Goal: Register for event/course

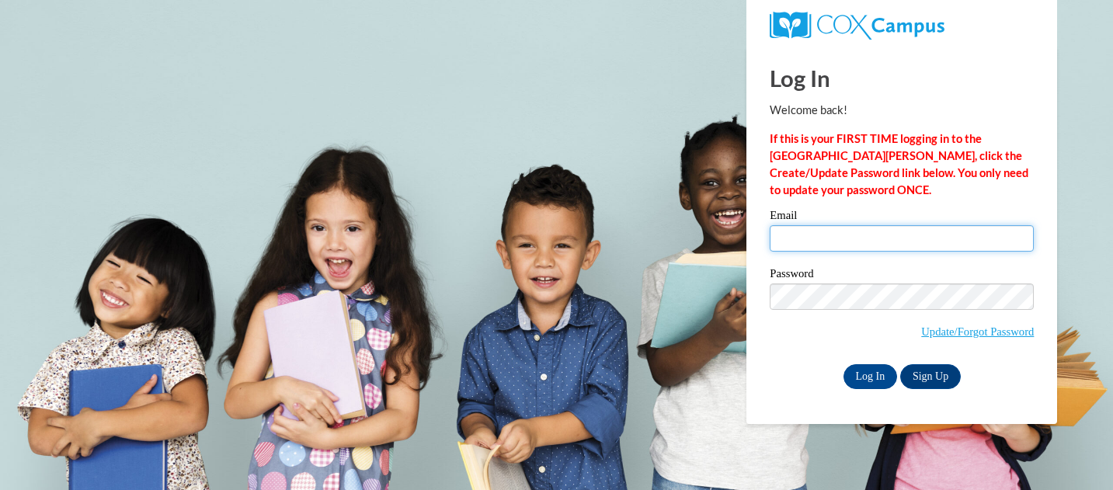
click at [990, 245] on input "Email" at bounding box center [902, 238] width 264 height 26
type input "espaeth@sasd.net"
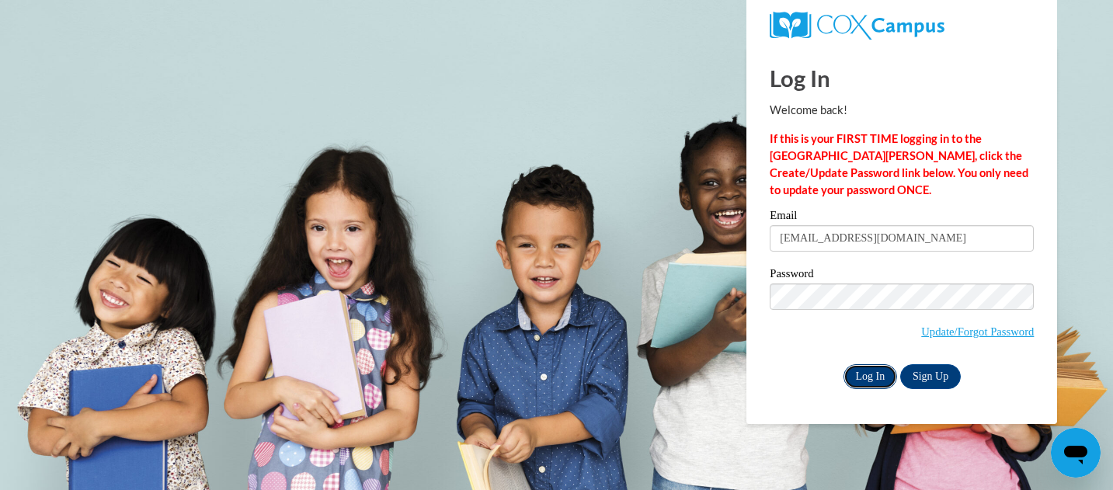
click at [858, 379] on input "Log In" at bounding box center [870, 376] width 54 height 25
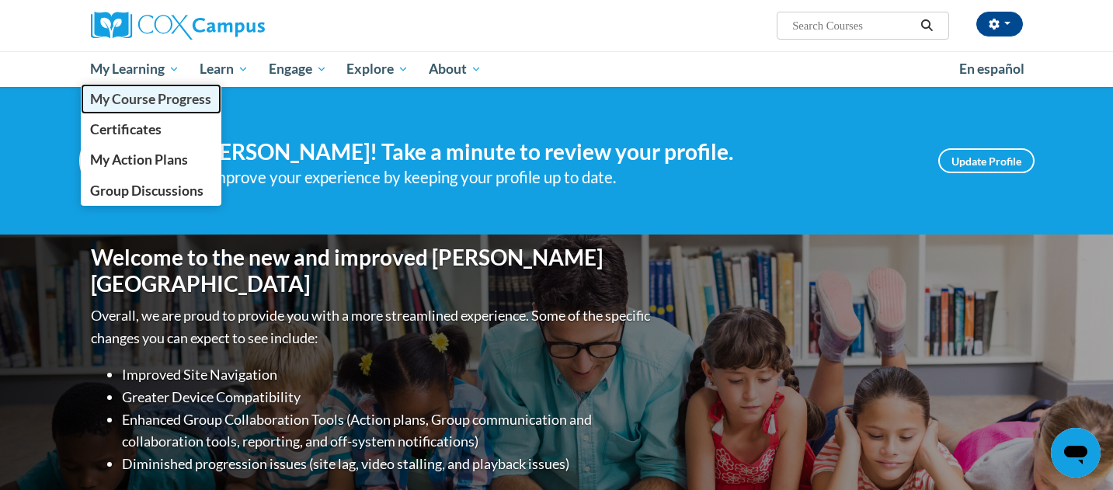
click at [159, 99] on span "My Course Progress" at bounding box center [150, 99] width 121 height 16
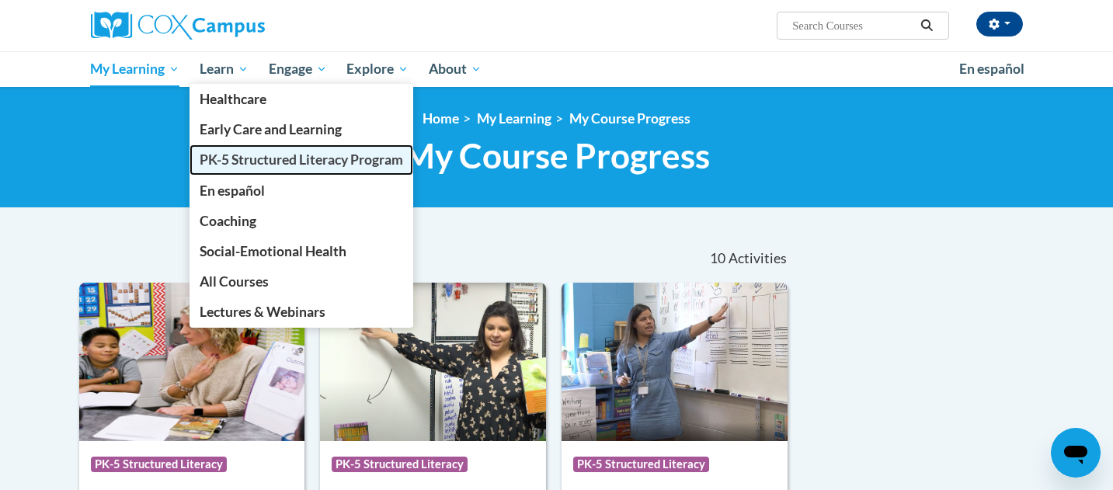
click at [255, 162] on span "PK-5 Structured Literacy Program" at bounding box center [301, 159] width 203 height 16
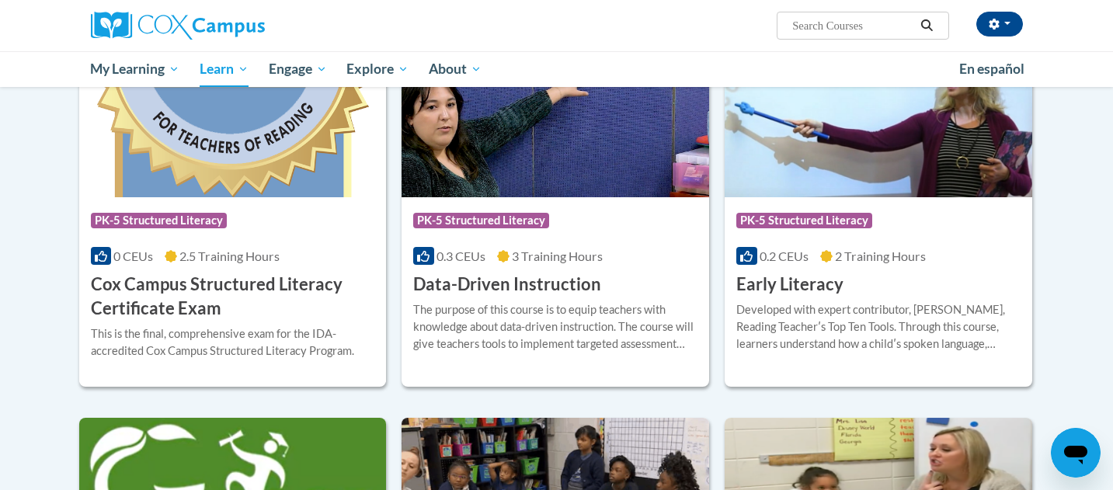
scroll to position [551, 0]
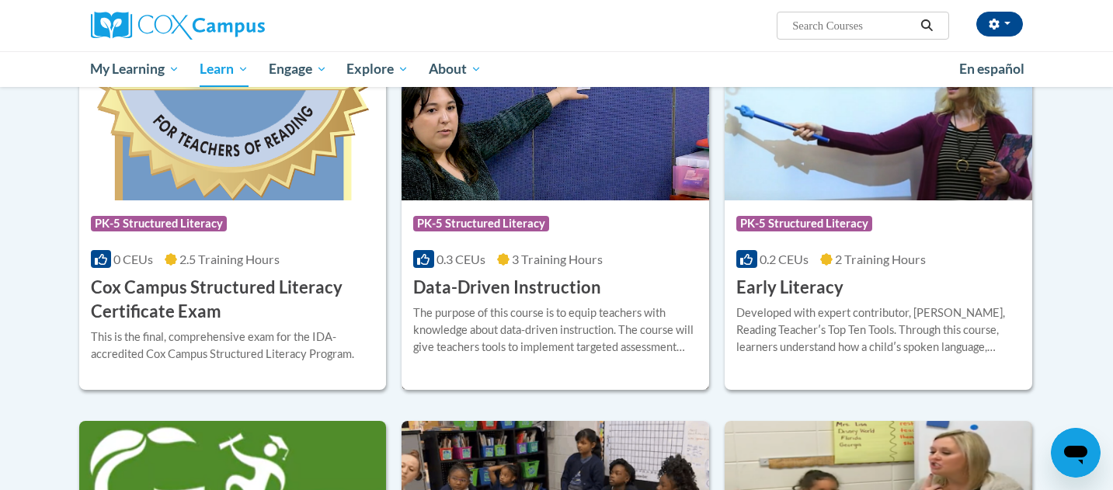
click at [525, 298] on h3 "Data-Driven Instruction" at bounding box center [507, 288] width 188 height 24
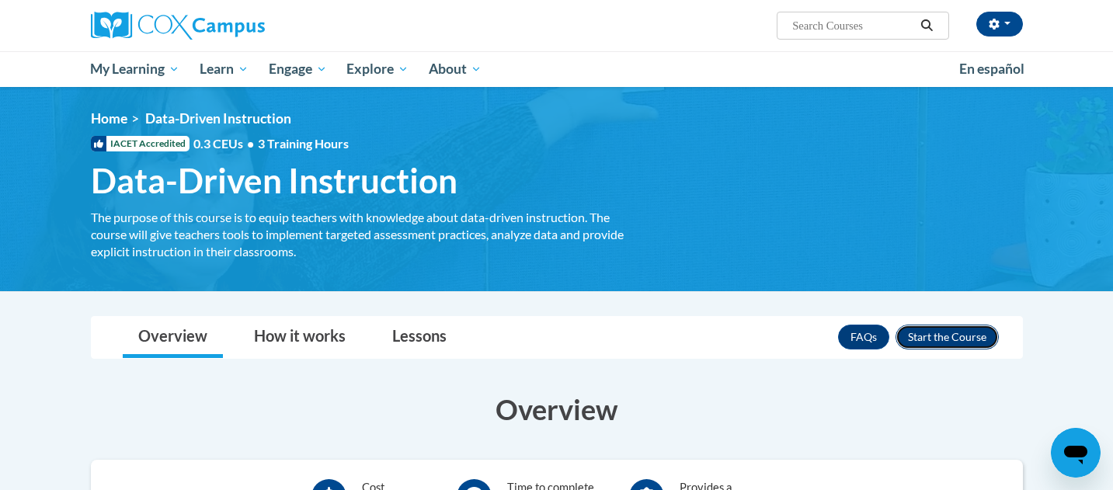
click at [929, 339] on button "Enroll" at bounding box center [946, 337] width 103 height 25
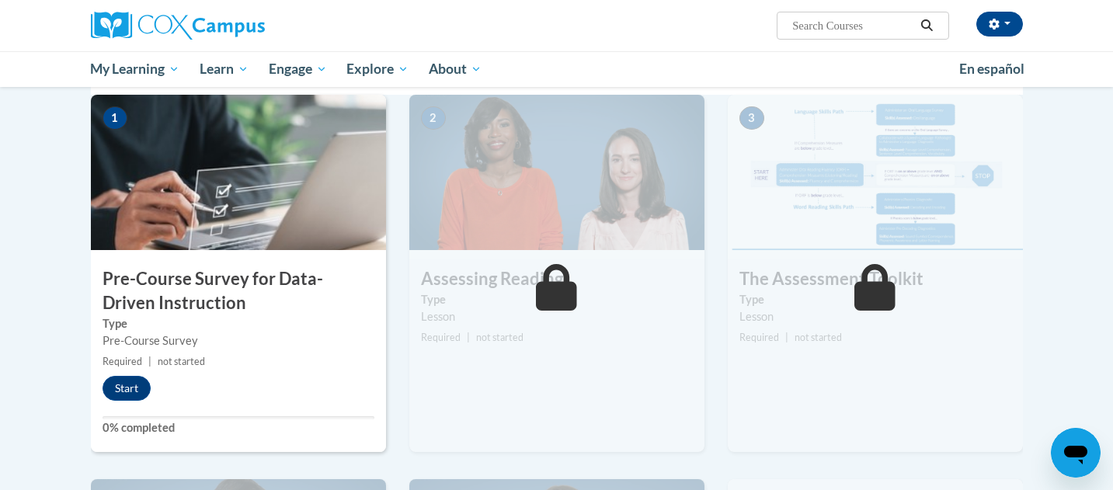
scroll to position [331, 0]
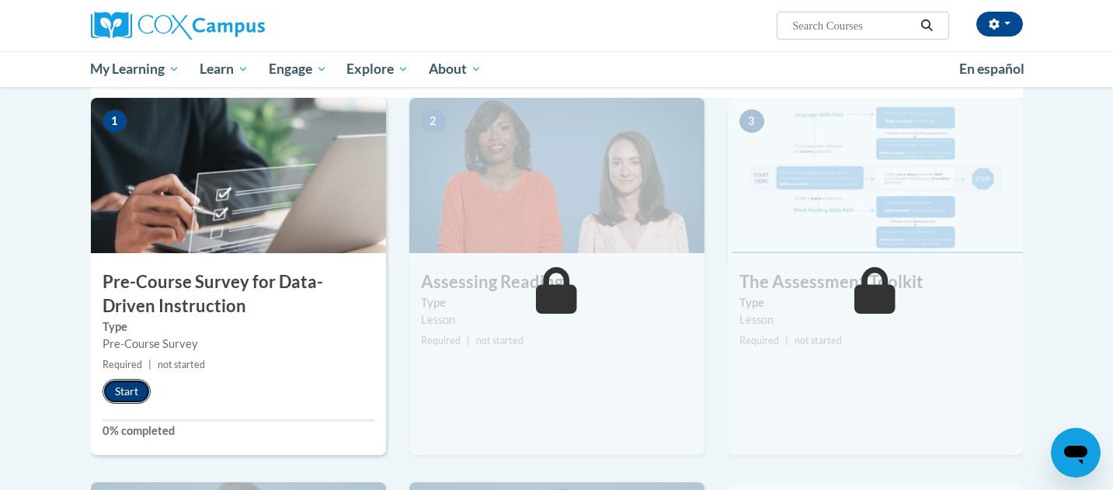
click at [123, 400] on button "Start" at bounding box center [127, 391] width 48 height 25
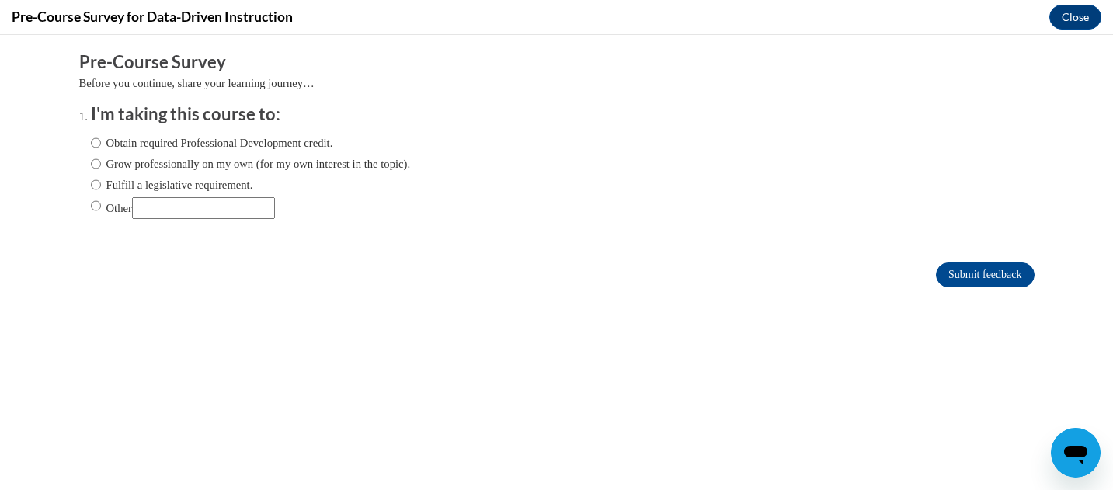
scroll to position [0, 0]
click at [164, 182] on label "Fulfill a legislative requirement." at bounding box center [172, 184] width 162 height 17
click at [101, 182] on input "Fulfill a legislative requirement." at bounding box center [96, 184] width 10 height 17
radio input "true"
click at [980, 278] on input "Submit feedback" at bounding box center [985, 274] width 98 height 25
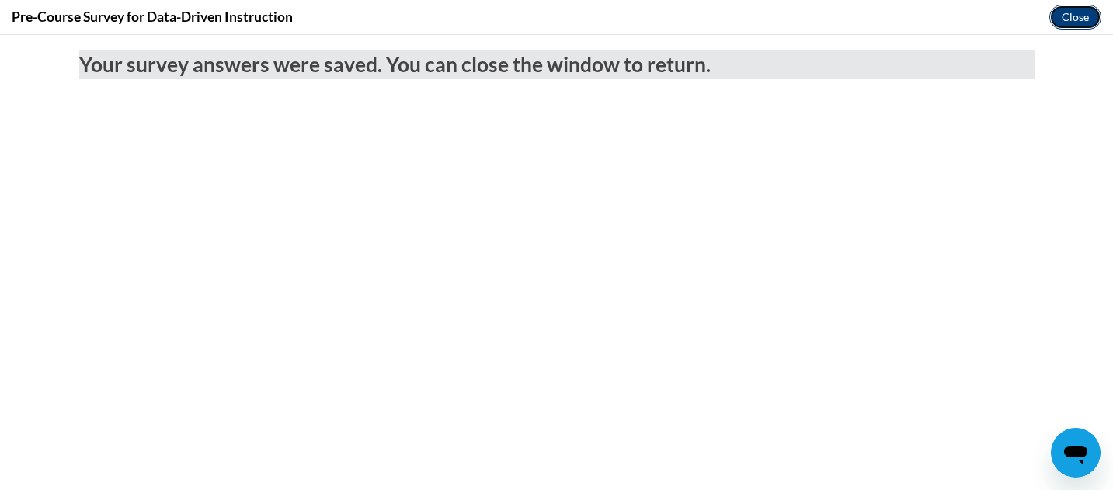
click at [1081, 13] on button "Close" at bounding box center [1075, 17] width 52 height 25
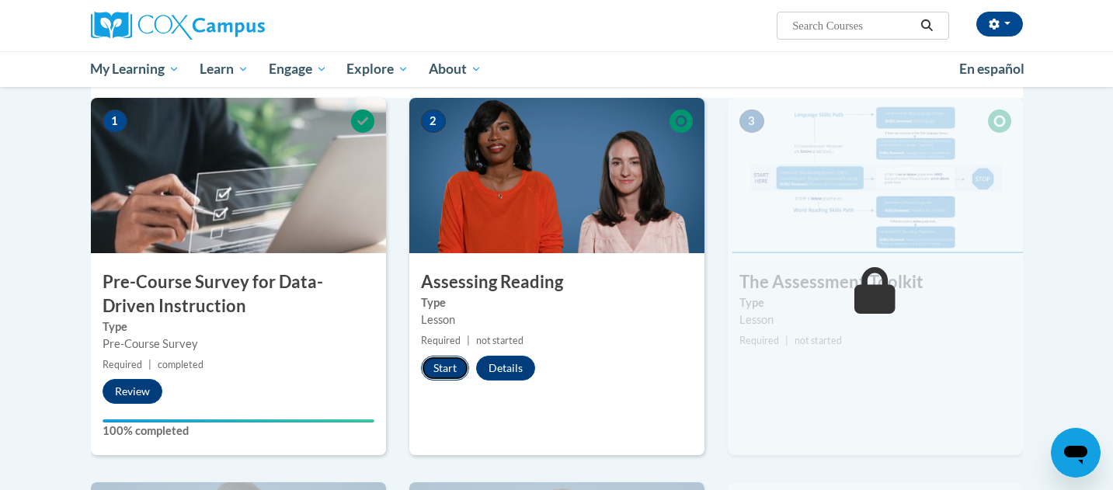
click at [447, 368] on button "Start" at bounding box center [445, 368] width 48 height 25
